Goal: Transaction & Acquisition: Register for event/course

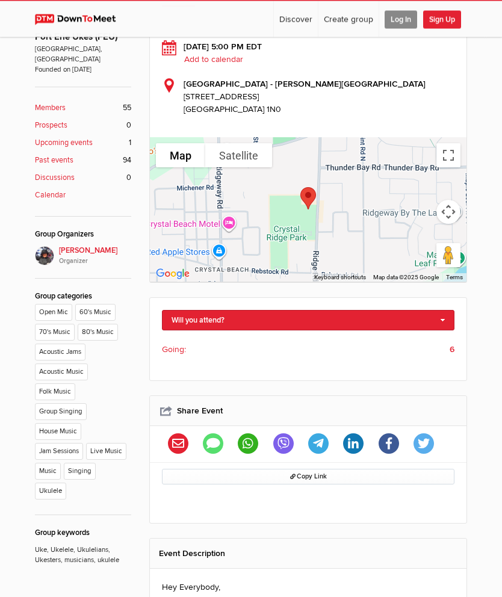
scroll to position [314, 0]
click at [444, 310] on link "Will you attend?" at bounding box center [308, 320] width 293 height 20
click at [194, 331] on link "I'm going" at bounding box center [308, 340] width 291 height 18
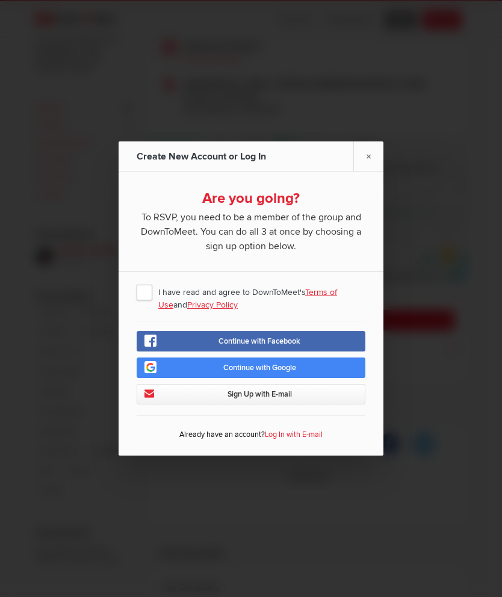
click at [368, 171] on link "×" at bounding box center [368, 156] width 30 height 30
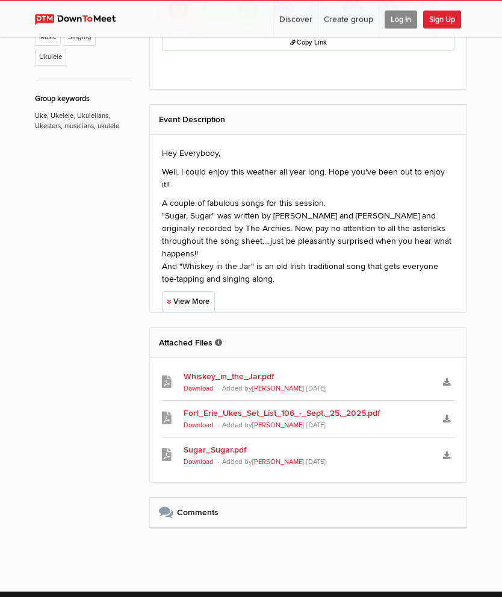
scroll to position [827, 0]
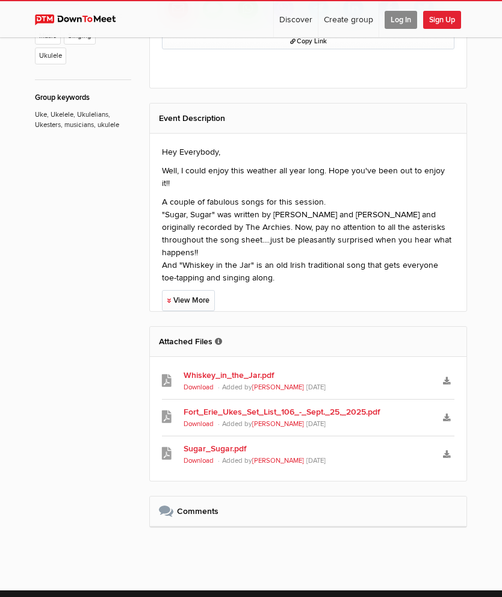
click at [219, 443] on link "Sugar_Sugar.pdf" at bounding box center [308, 449] width 249 height 13
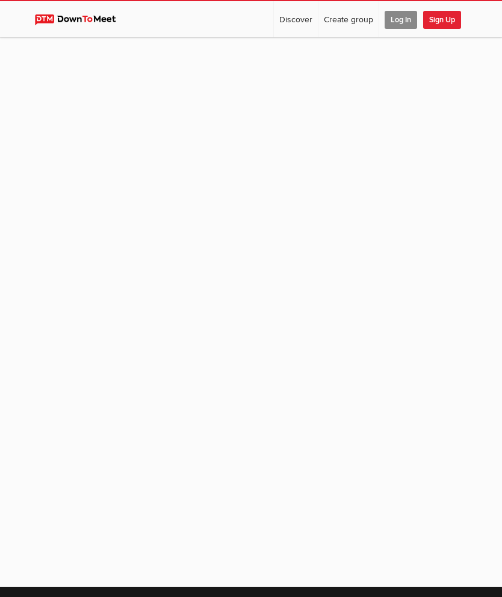
click at [397, 11] on span "Log In" at bounding box center [401, 20] width 33 height 18
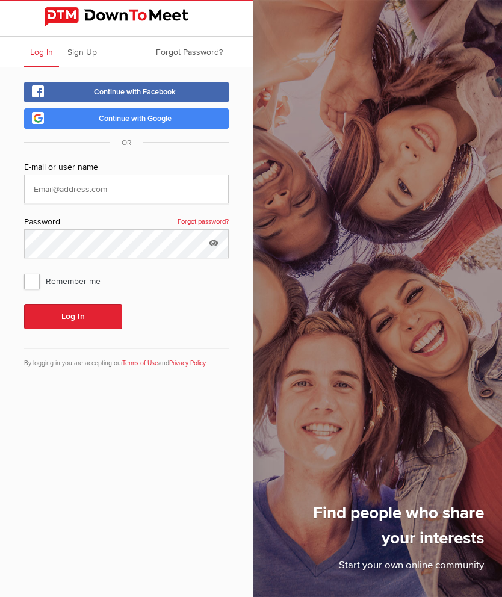
click at [84, 322] on button "Log In" at bounding box center [73, 316] width 98 height 25
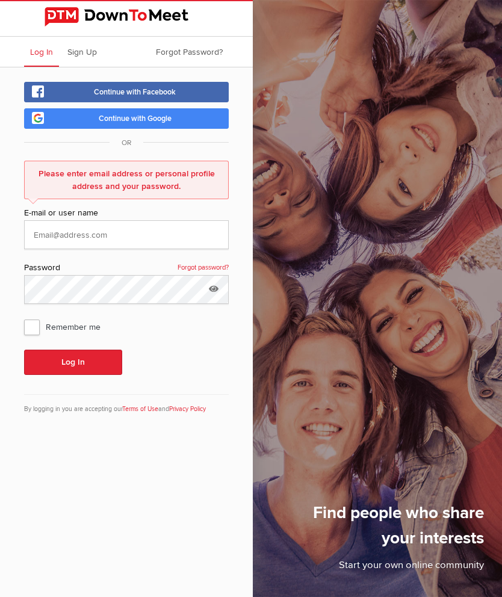
scroll to position [48, 0]
click at [39, 220] on input "text" at bounding box center [126, 234] width 205 height 29
type input "[EMAIL_ADDRESS][DOMAIN_NAME]"
click at [65, 350] on button "Log In" at bounding box center [73, 362] width 98 height 25
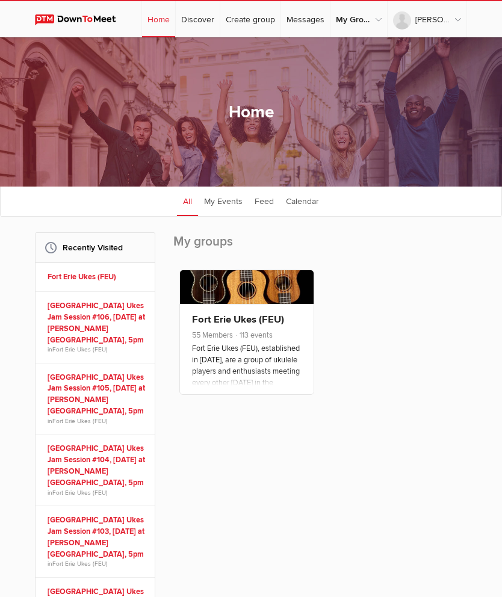
click at [90, 325] on link "[GEOGRAPHIC_DATA] Ukes Jam Session #106, [DATE] at [PERSON_NAME][GEOGRAPHIC_DAT…" at bounding box center [97, 323] width 99 height 46
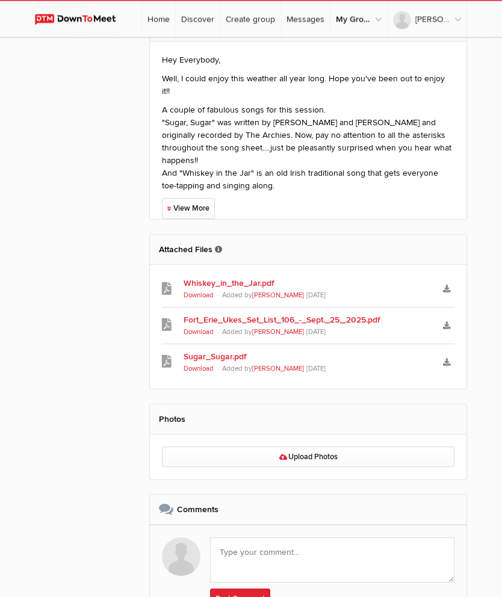
scroll to position [852, 0]
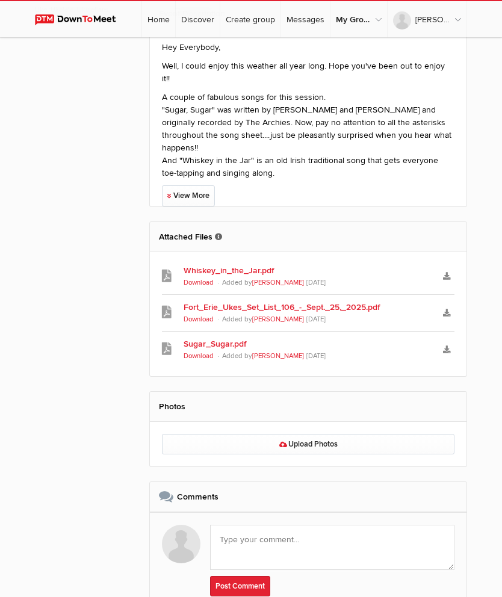
click at [257, 264] on link "Whiskey_in_the_Jar.pdf" at bounding box center [308, 270] width 249 height 13
